Goal: Transaction & Acquisition: Subscribe to service/newsletter

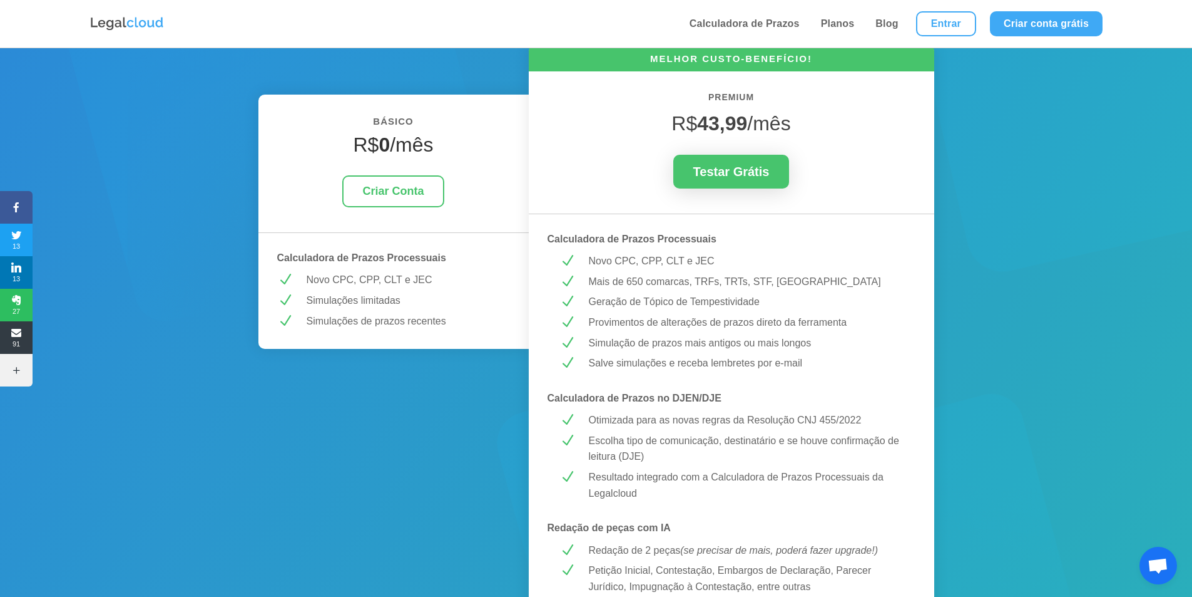
scroll to position [188, 0]
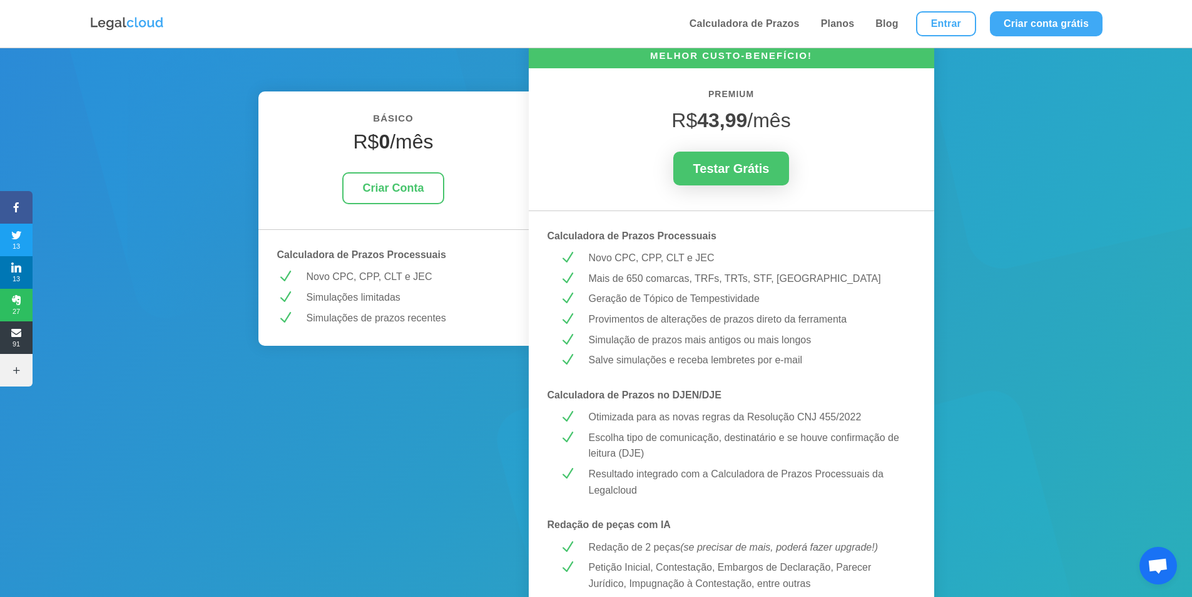
click at [406, 165] on div "BÁSICO R$ 0 /mês Criar Conta Calculadora de Prazos Processuais N Novo CPC, CPP,…" at bounding box center [394, 218] width 270 height 254
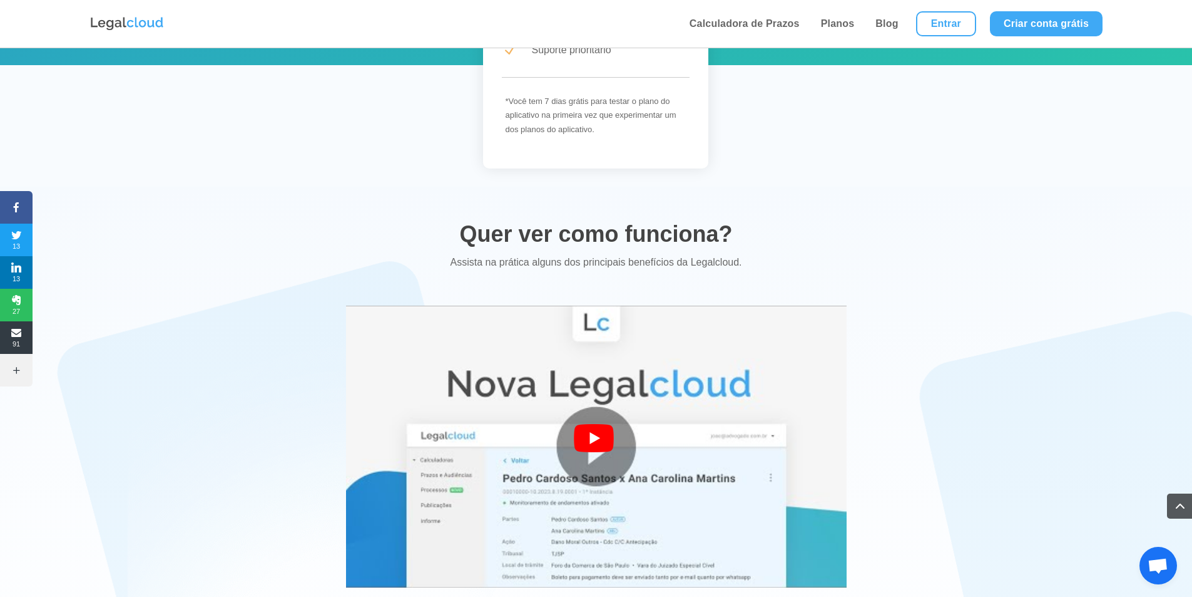
scroll to position [2003, 0]
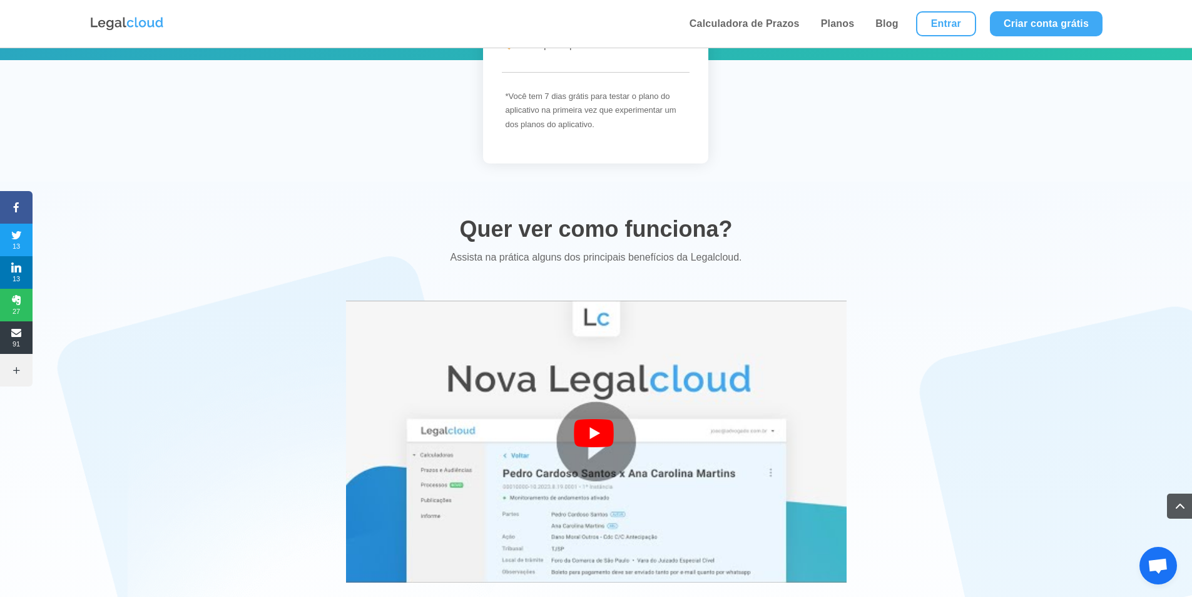
click at [617, 433] on div at bounding box center [596, 441] width 45 height 45
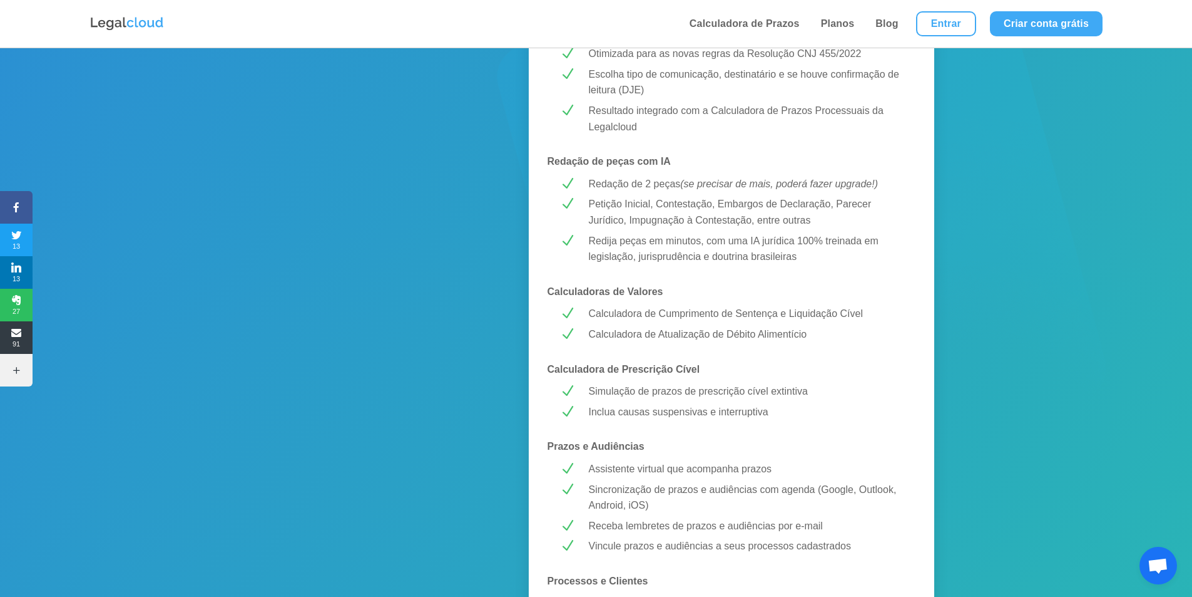
scroll to position [376, 0]
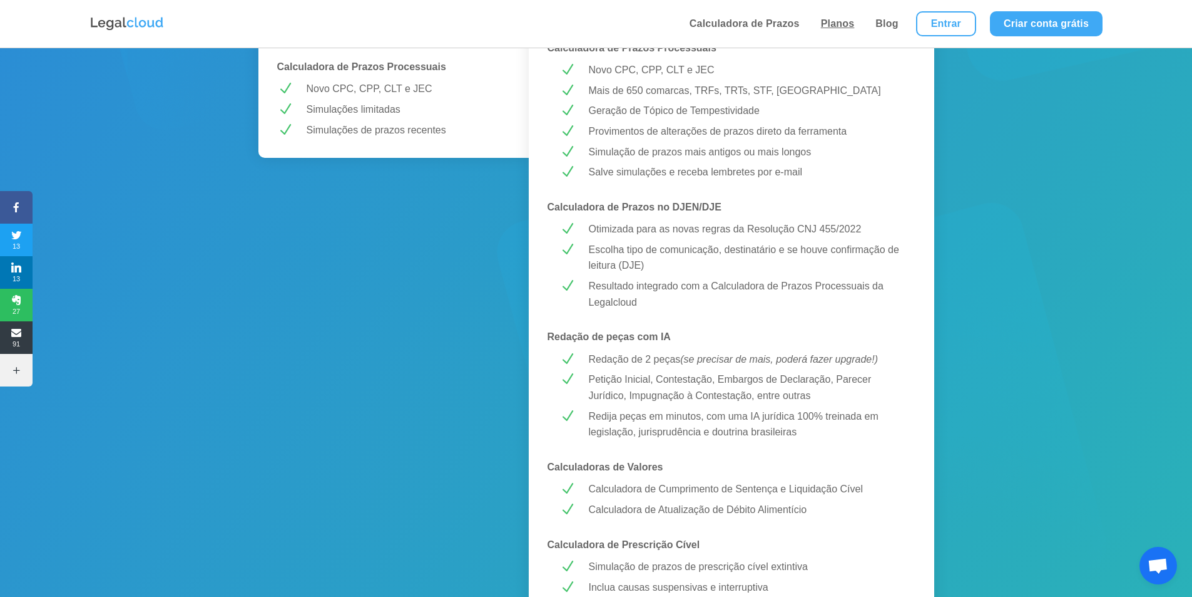
click at [832, 24] on link "Planos" at bounding box center [837, 24] width 41 height 48
